Goal: Find specific page/section: Find specific page/section

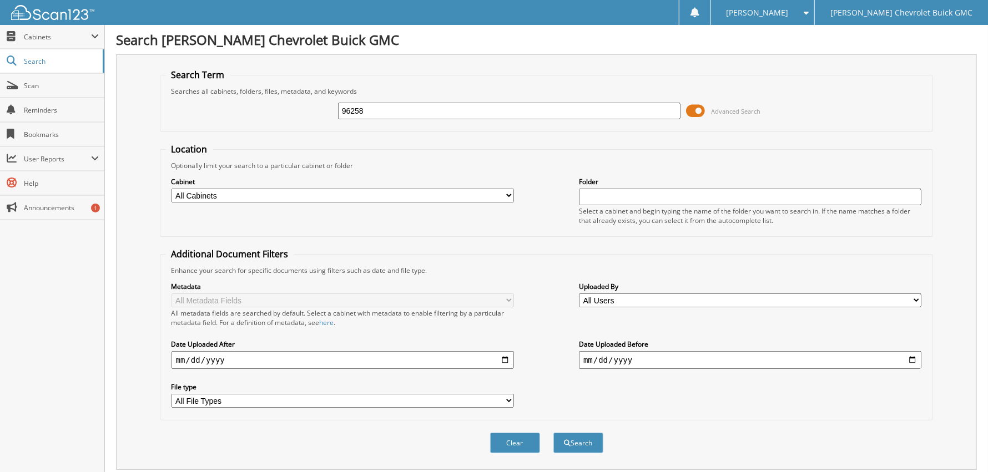
type input "96258"
click at [553, 433] on button "Search" at bounding box center [578, 443] width 50 height 21
click at [381, 115] on input "96258" at bounding box center [509, 111] width 342 height 17
click at [430, 196] on select "All Cabinets PARTS SERVICE RO Needs Filing" at bounding box center [342, 196] width 342 height 14
select select "47110"
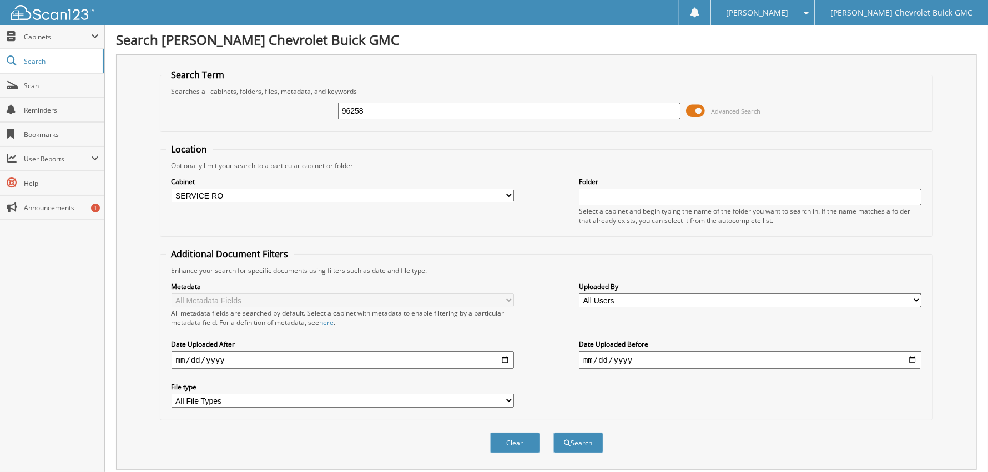
click at [171, 189] on select "All Cabinets PARTS SERVICE RO Needs Filing" at bounding box center [342, 196] width 342 height 14
click at [467, 109] on input "96258" at bounding box center [509, 111] width 342 height 17
click at [553, 433] on button "Search" at bounding box center [578, 443] width 50 height 21
click at [424, 108] on input "96258" at bounding box center [509, 111] width 342 height 17
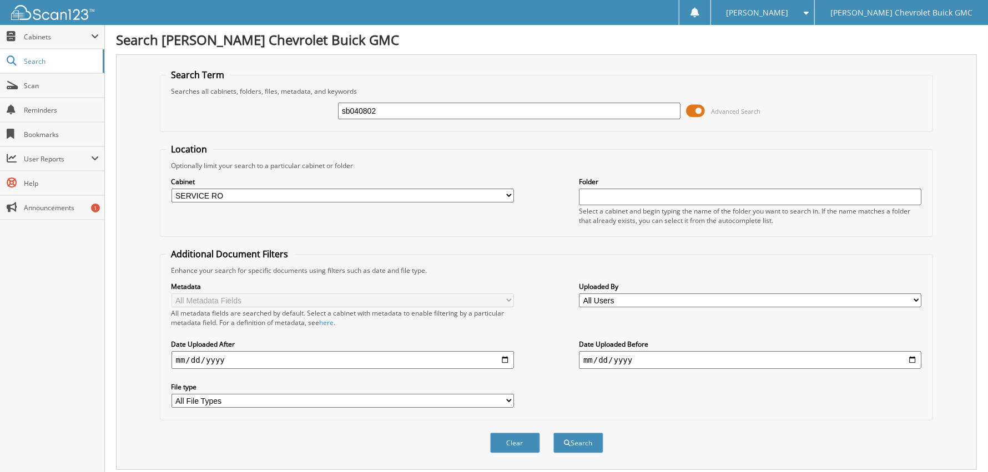
type input "sb040802"
click at [553, 433] on button "Search" at bounding box center [578, 443] width 50 height 21
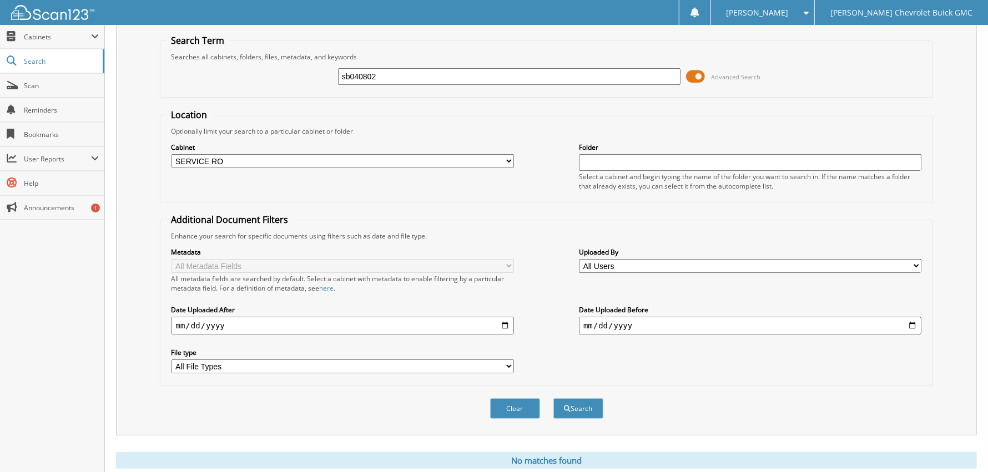
scroll to position [67, 0]
